Goal: Transaction & Acquisition: Purchase product/service

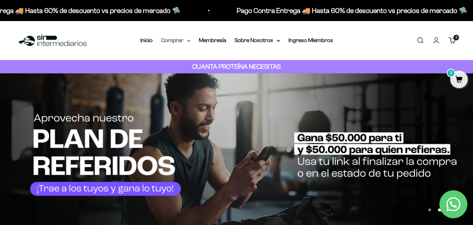
click at [181, 42] on summary "Comprar" at bounding box center [175, 40] width 29 height 9
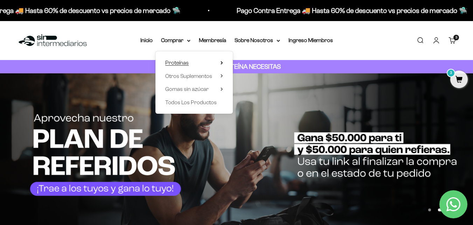
click at [179, 61] on span "Proteínas" at bounding box center [176, 63] width 23 height 6
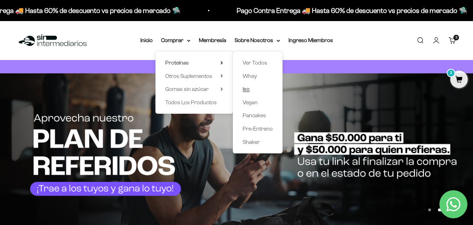
click at [247, 89] on span "Iso" at bounding box center [246, 89] width 7 height 6
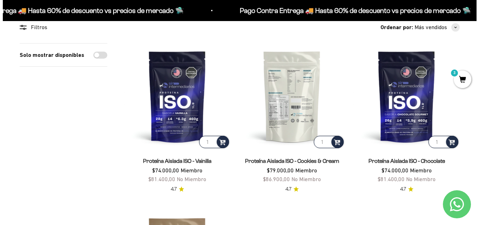
scroll to position [70, 0]
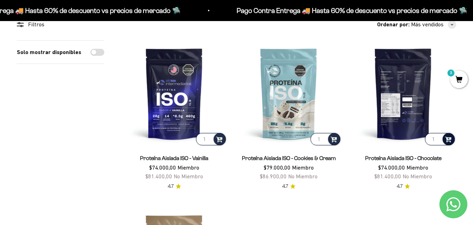
click at [451, 142] on span at bounding box center [448, 139] width 7 height 8
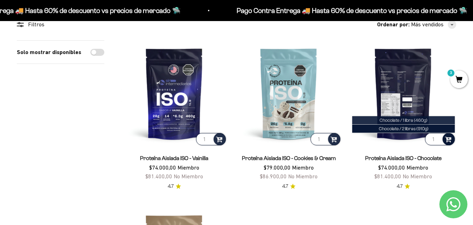
click at [437, 121] on li "Chocolate / 1 libra (460g)" at bounding box center [403, 120] width 103 height 8
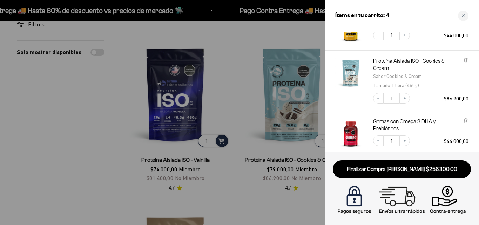
scroll to position [170, 0]
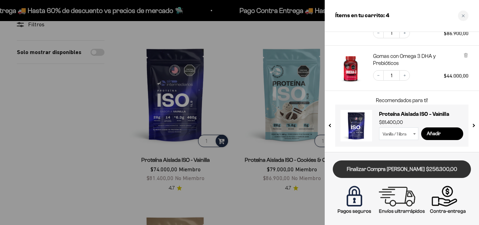
click at [397, 165] on link "Finalizar Compra Segura $256.300,00" at bounding box center [402, 169] width 138 height 18
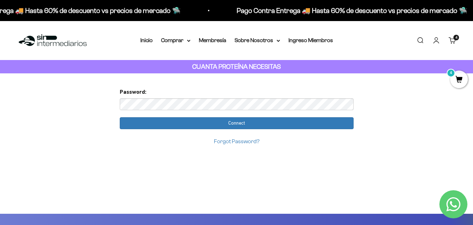
click at [120, 117] on input "Connect" at bounding box center [237, 123] width 234 height 12
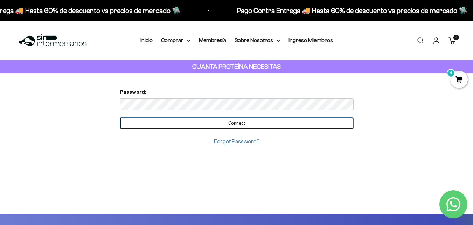
click at [227, 124] on input "Connect" at bounding box center [237, 123] width 234 height 12
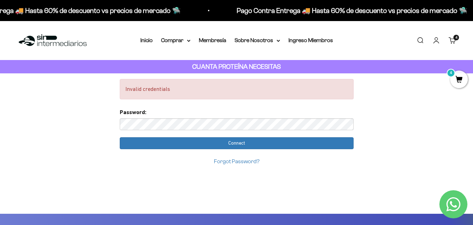
click at [120, 137] on input "Connect" at bounding box center [237, 143] width 234 height 12
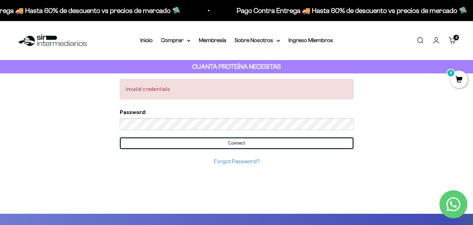
click at [167, 144] on input "Connect" at bounding box center [237, 143] width 234 height 12
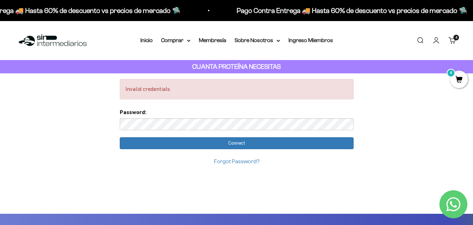
click at [120, 137] on input "Connect" at bounding box center [237, 143] width 234 height 12
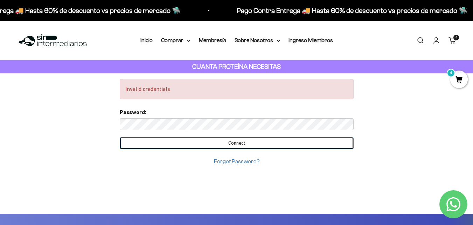
click at [158, 142] on input "Connect" at bounding box center [237, 143] width 234 height 12
click at [194, 142] on input "Connect" at bounding box center [237, 143] width 234 height 12
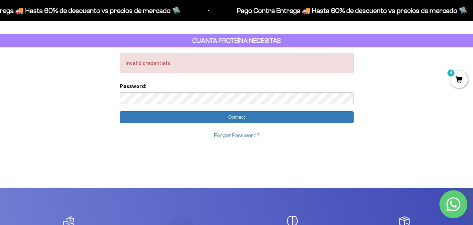
scroll to position [70, 0]
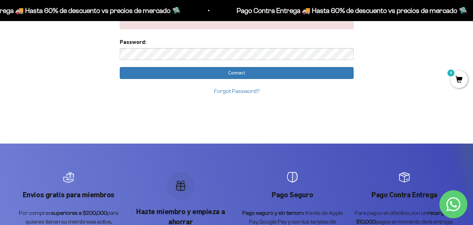
click at [238, 92] on link "Forgot Password?" at bounding box center [237, 91] width 46 height 6
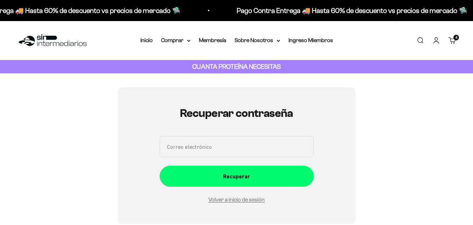
scroll to position [79, 0]
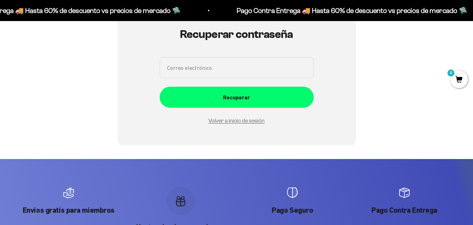
click at [230, 77] on input "Correo electrónico" at bounding box center [237, 67] width 154 height 21
click at [197, 71] on input "carlyconde.r@gmail.com" at bounding box center [237, 67] width 154 height 21
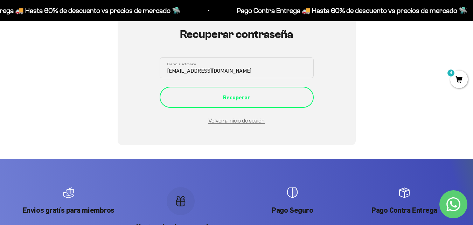
type input "[EMAIL_ADDRESS][DOMAIN_NAME]"
click at [188, 96] on div "Recuperar" at bounding box center [237, 97] width 126 height 9
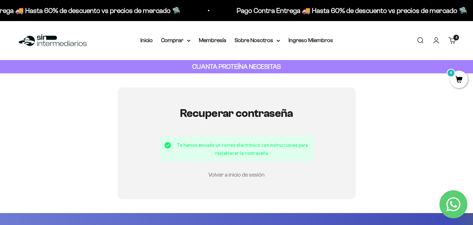
click at [237, 175] on link "Volver a inicio de sesión" at bounding box center [236, 174] width 56 height 6
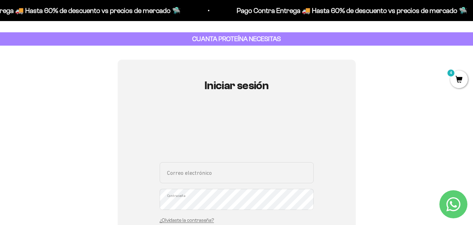
scroll to position [70, 0]
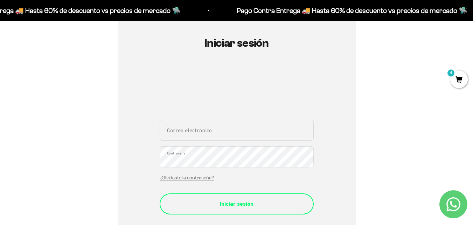
type input "[EMAIL_ADDRESS][DOMAIN_NAME]"
click at [250, 197] on button "Iniciar sesión" at bounding box center [237, 203] width 154 height 21
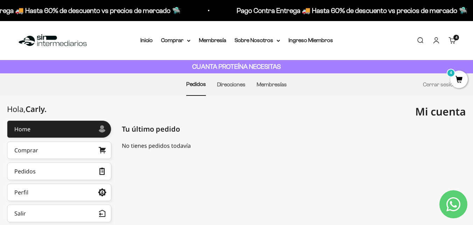
click at [463, 78] on span "4" at bounding box center [460, 79] width 18 height 18
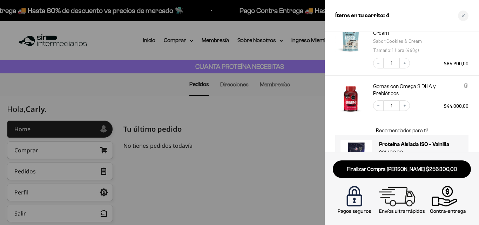
scroll to position [170, 0]
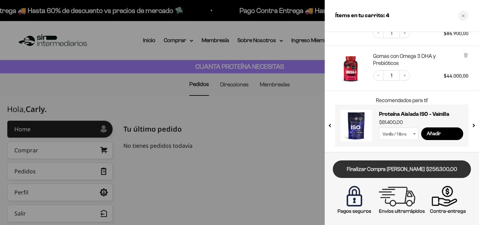
click at [404, 173] on link "Finalizar Compra [PERSON_NAME] $256.300,00" at bounding box center [402, 169] width 138 height 18
